Goal: Transaction & Acquisition: Purchase product/service

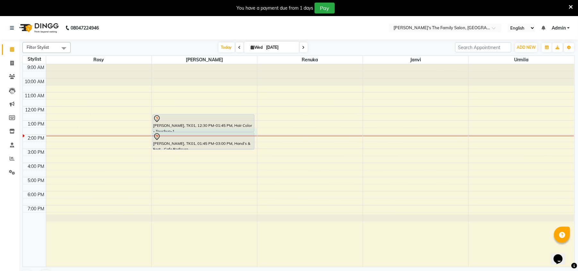
click at [254, 131] on div "9:00 AM 10:00 AM 11:00 AM 12:00 PM 1:00 PM 2:00 PM 3:00 PM 4:00 PM 5:00 PM 6:00…" at bounding box center [298, 165] width 551 height 202
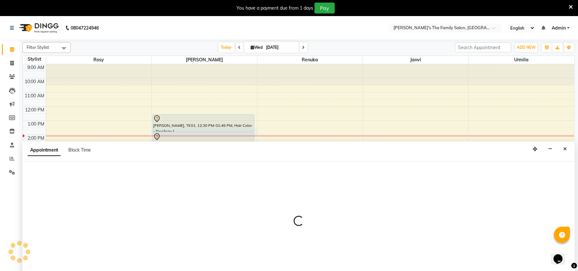
select select "50500"
select select "tentative"
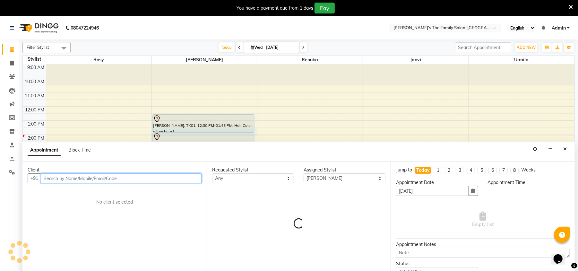
select select "810"
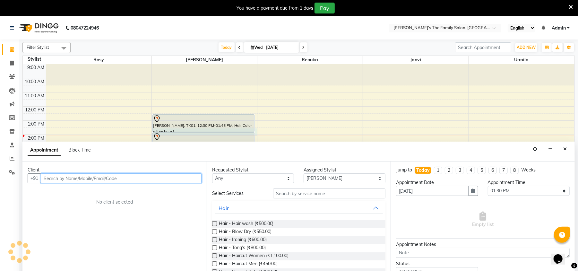
scroll to position [16, 0]
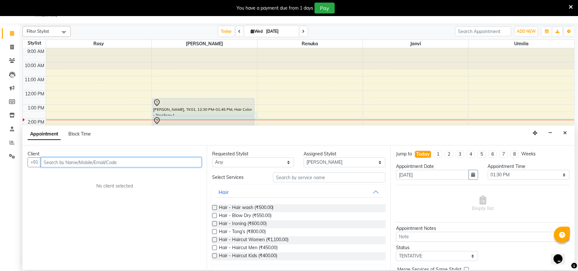
click at [146, 165] on input "text" at bounding box center [121, 162] width 161 height 10
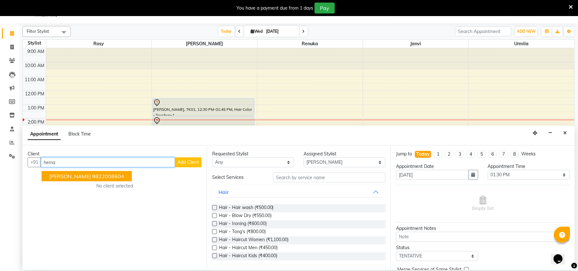
click at [99, 173] on ngb-highlight "9822008604" at bounding box center [108, 176] width 32 height 6
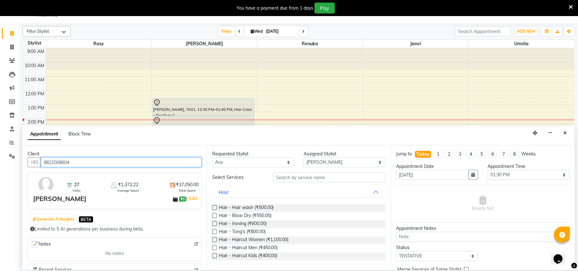
type input "9822008604"
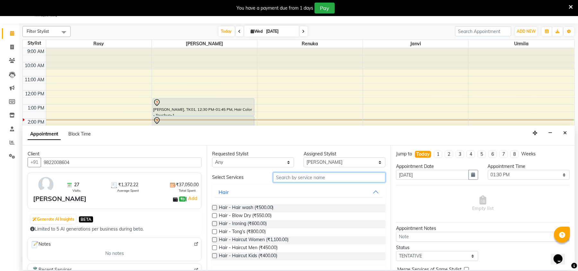
click at [289, 179] on input "text" at bounding box center [329, 177] width 112 height 10
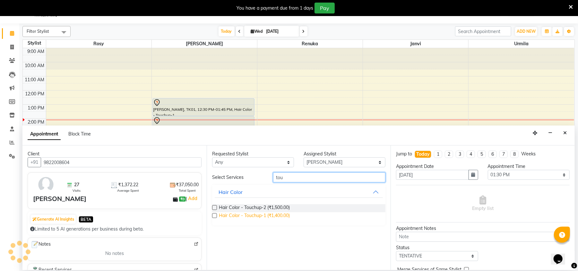
type input "tou"
click at [246, 212] on span "Hair Color - Touchup-1 (₹1,400.00)" at bounding box center [254, 216] width 71 height 8
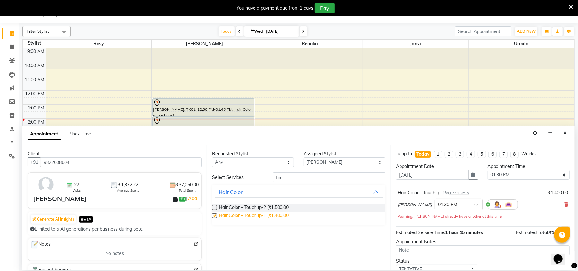
checkbox input "false"
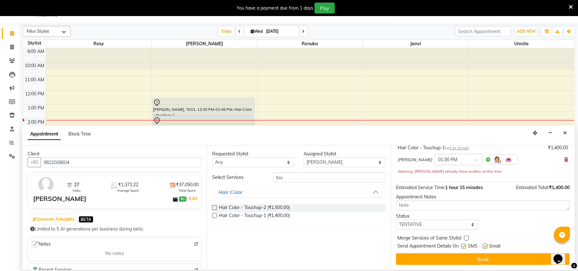
click at [464, 245] on label at bounding box center [463, 246] width 5 height 5
click at [464, 245] on input "checkbox" at bounding box center [463, 246] width 4 height 4
checkbox input "false"
click at [485, 246] on label at bounding box center [485, 246] width 5 height 5
click at [485, 246] on input "checkbox" at bounding box center [485, 246] width 4 height 4
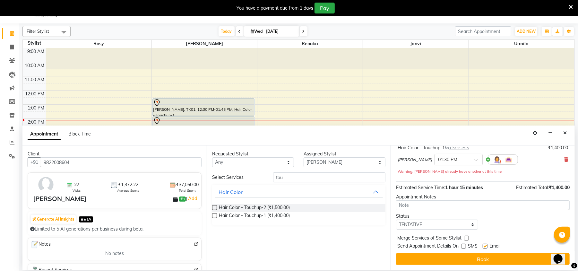
checkbox input "false"
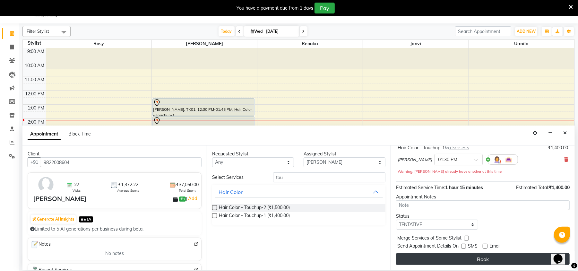
click at [476, 258] on button "Book" at bounding box center [483, 259] width 174 height 12
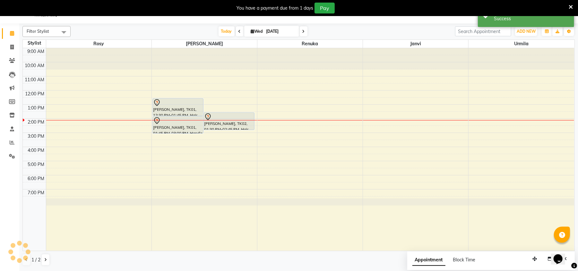
scroll to position [0, 0]
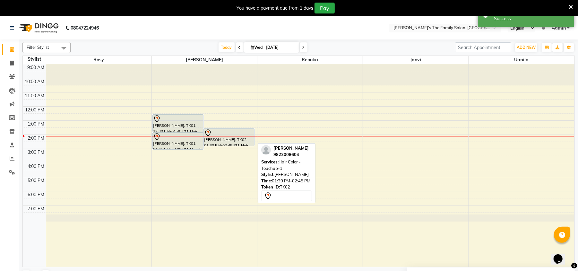
click at [223, 135] on div at bounding box center [229, 133] width 50 height 8
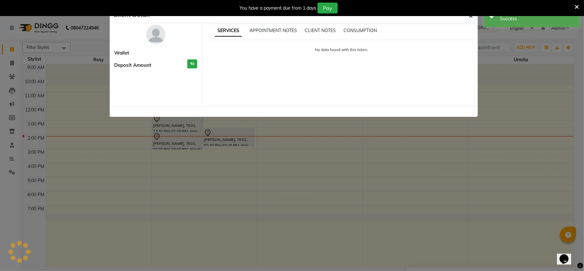
select select "7"
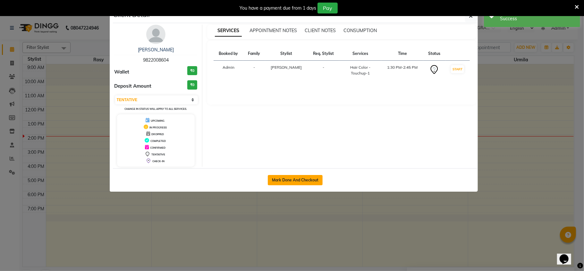
click at [293, 179] on button "Mark Done And Checkout" at bounding box center [295, 180] width 55 height 10
select select "service"
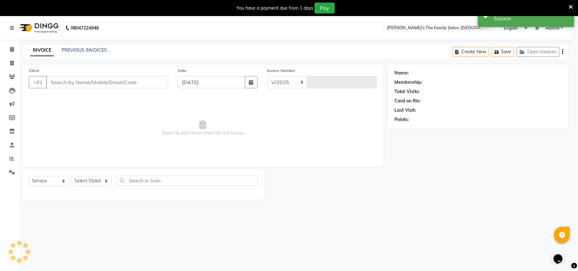
select select "6537"
type input "0913"
type input "9822008604"
select select "50500"
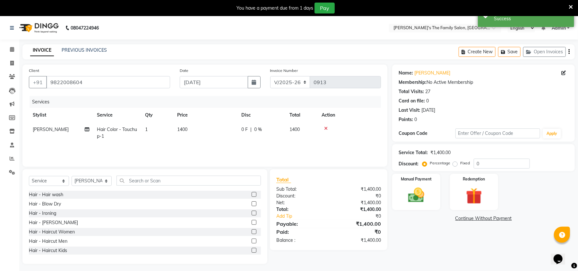
click at [196, 124] on td "1400" at bounding box center [205, 132] width 64 height 21
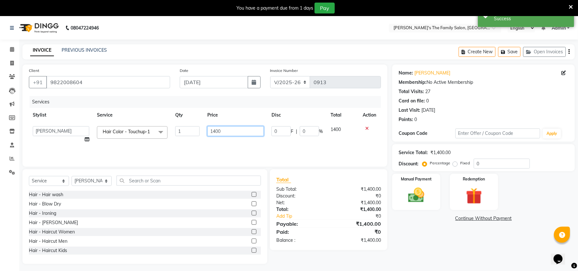
click at [212, 131] on input "1400" at bounding box center [235, 131] width 56 height 10
type input "400"
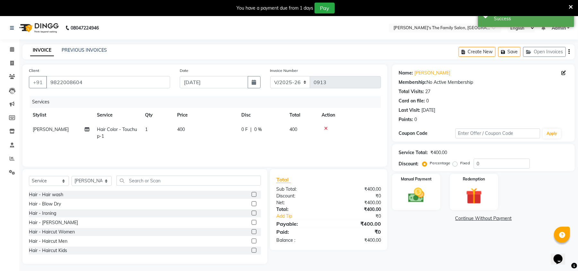
click at [424, 237] on div "Name: [PERSON_NAME] Membership: No Active Membership Total Visits: 27 Card on f…" at bounding box center [485, 163] width 187 height 199
click at [415, 193] on img at bounding box center [416, 195] width 28 height 20
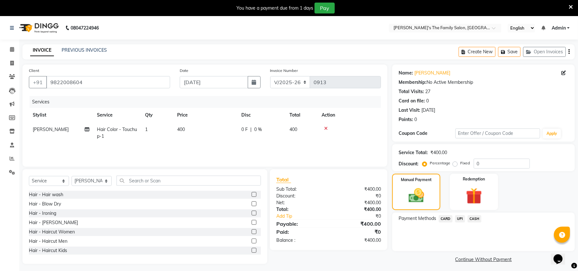
click at [476, 220] on span "CASH" at bounding box center [474, 218] width 14 height 7
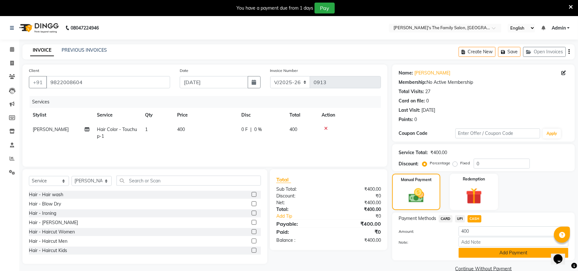
click at [492, 251] on button "Add Payment" at bounding box center [513, 253] width 110 height 10
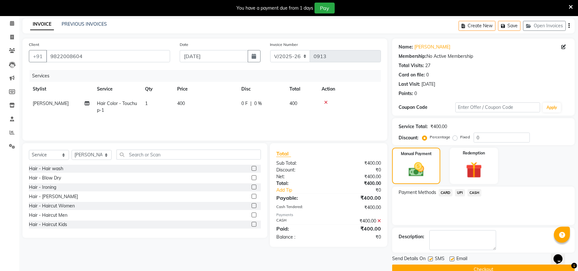
scroll to position [40, 0]
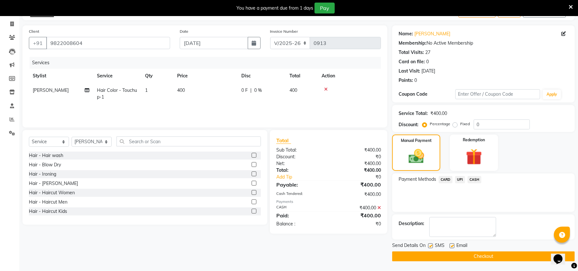
click at [451, 245] on label at bounding box center [451, 245] width 5 height 5
click at [451, 245] on input "checkbox" at bounding box center [451, 246] width 4 height 4
checkbox input "false"
click at [431, 245] on label at bounding box center [430, 245] width 5 height 5
click at [431, 245] on input "checkbox" at bounding box center [430, 246] width 4 height 4
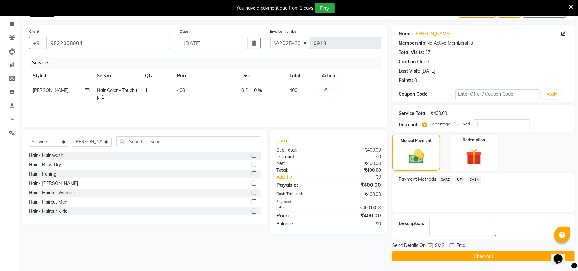
checkbox input "false"
click at [430, 256] on button "Checkout" at bounding box center [483, 256] width 183 height 10
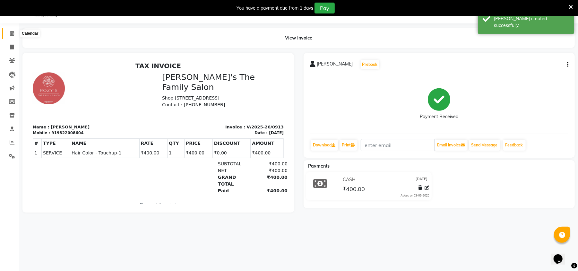
click at [11, 34] on icon at bounding box center [12, 33] width 4 height 5
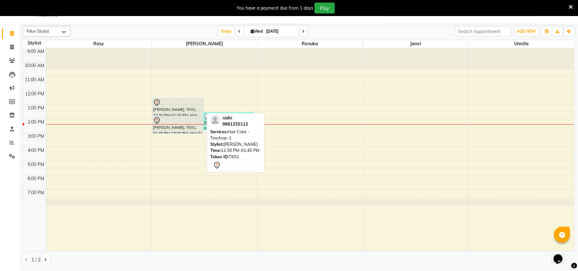
click at [194, 106] on div at bounding box center [178, 103] width 50 height 8
select select "7"
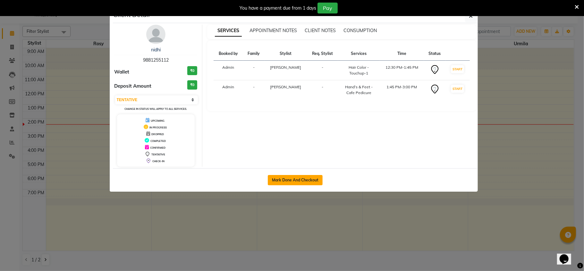
click at [296, 180] on button "Mark Done And Checkout" at bounding box center [295, 180] width 55 height 10
select select "6537"
select select "service"
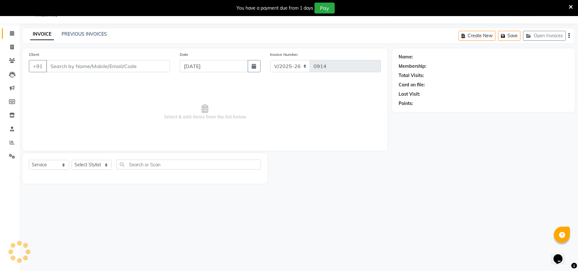
type input "9881255112"
select select "50500"
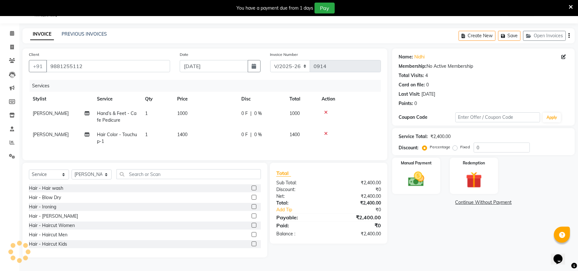
click at [194, 146] on td "1400" at bounding box center [205, 137] width 64 height 21
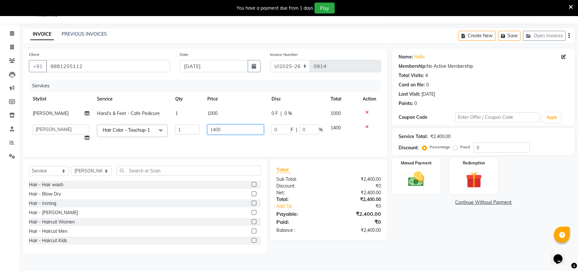
click at [236, 129] on input "1400" at bounding box center [235, 129] width 56 height 10
type input "1"
type input "900"
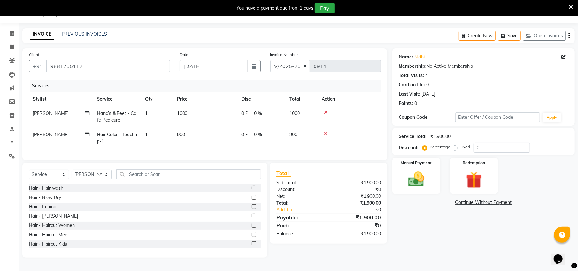
click at [376, 24] on div "08047224946 Select Location × [PERSON_NAME]'s The Family Salon, Koregaon Park E…" at bounding box center [289, 135] width 578 height 271
click at [34, 112] on span "[PERSON_NAME]" at bounding box center [51, 113] width 36 height 6
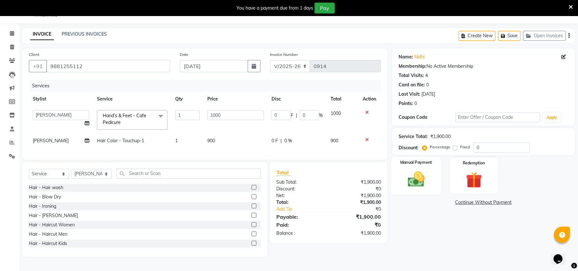
click at [420, 178] on img at bounding box center [416, 179] width 28 height 20
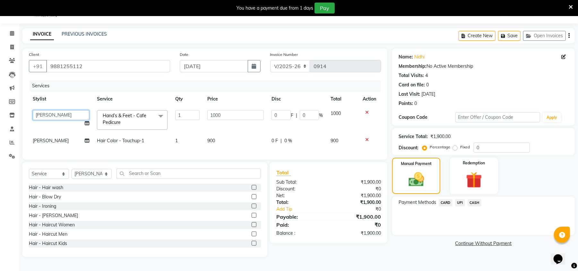
click at [60, 115] on select "[PERSON_NAME] [PERSON_NAME] Renuka Rosy [PERSON_NAME] [PERSON_NAME]" at bounding box center [61, 115] width 56 height 10
select select "50503"
click at [413, 171] on img at bounding box center [416, 179] width 26 height 19
click at [458, 202] on span "UPI" at bounding box center [460, 202] width 10 height 7
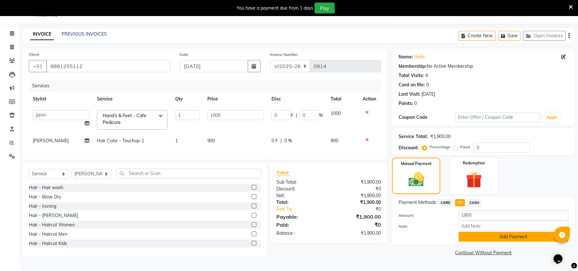
click at [499, 239] on button "Add Payment" at bounding box center [513, 237] width 110 height 10
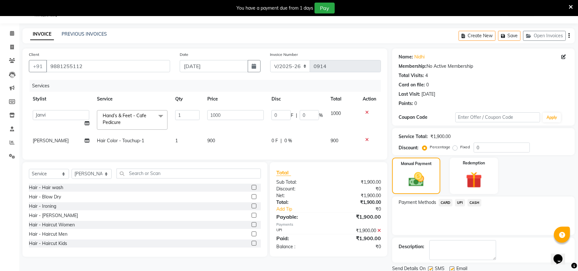
scroll to position [40, 0]
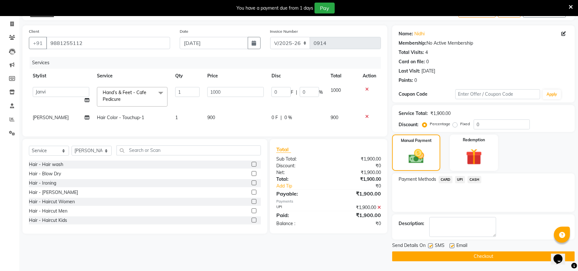
click at [431, 246] on label at bounding box center [430, 245] width 5 height 5
click at [431, 246] on input "checkbox" at bounding box center [430, 246] width 4 height 4
checkbox input "false"
click at [453, 244] on label at bounding box center [451, 245] width 5 height 5
click at [453, 244] on input "checkbox" at bounding box center [451, 246] width 4 height 4
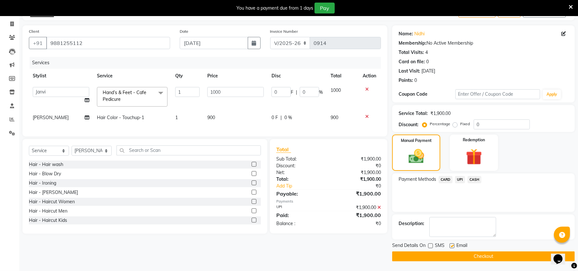
checkbox input "false"
click at [474, 257] on button "Checkout" at bounding box center [483, 256] width 183 height 10
